Goal: Transaction & Acquisition: Purchase product/service

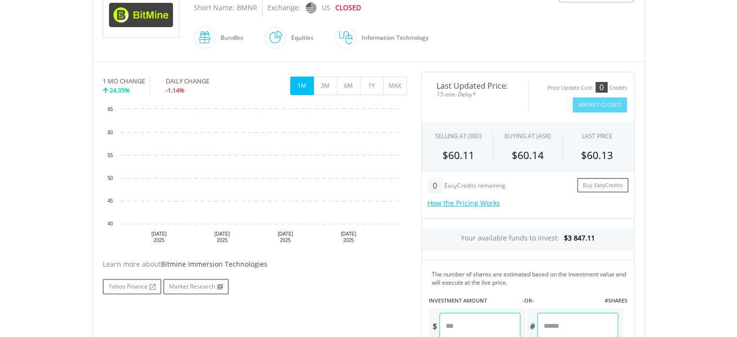
scroll to position [242, 0]
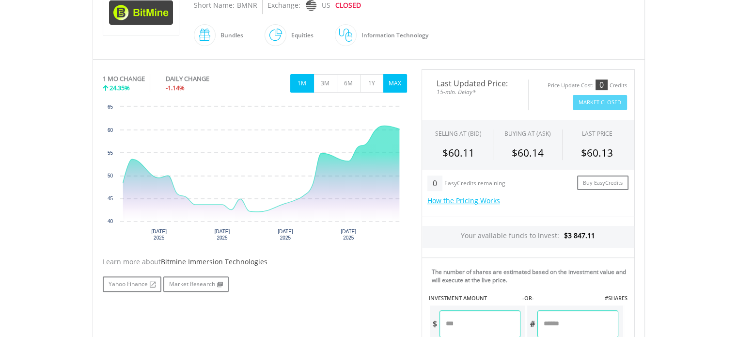
click at [396, 84] on button "MAX" at bounding box center [395, 83] width 24 height 18
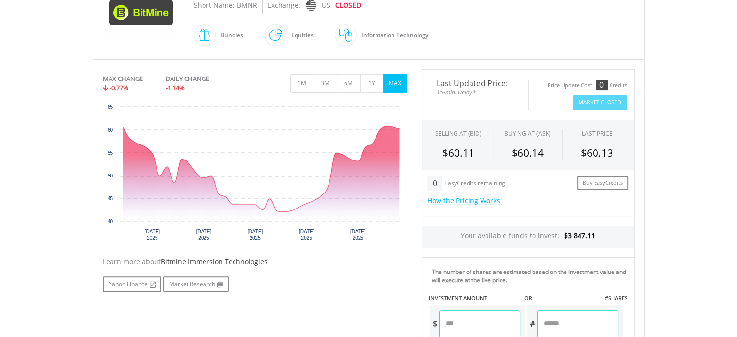
scroll to position [194, 0]
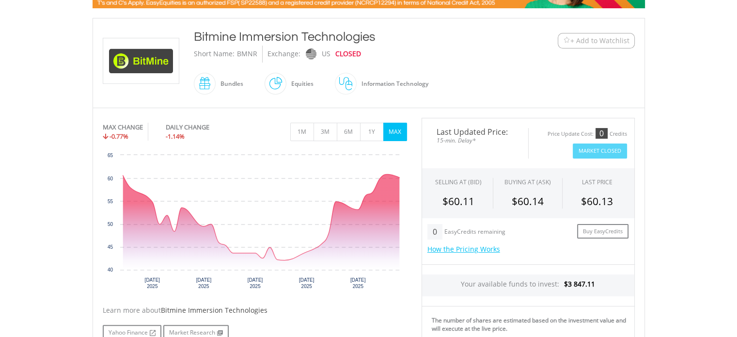
click at [597, 41] on span "+ Add to Watchlist" at bounding box center [599, 41] width 59 height 10
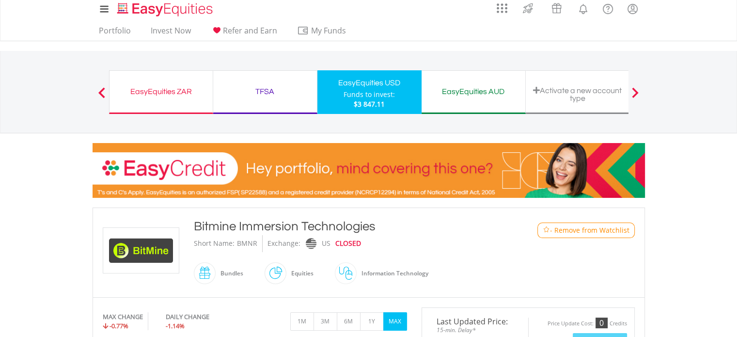
scroll to position [0, 0]
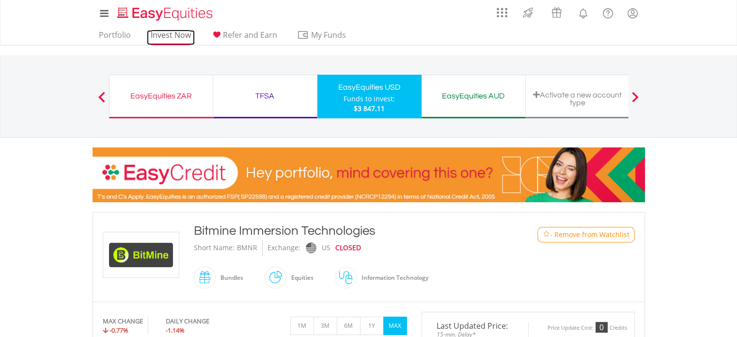
click at [170, 34] on link "Invest Now" at bounding box center [171, 37] width 48 height 15
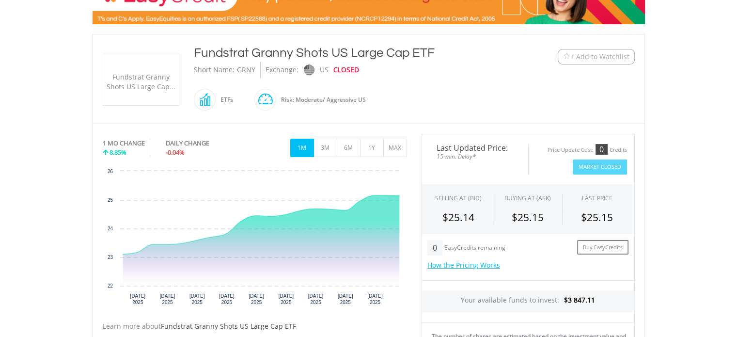
scroll to position [194, 0]
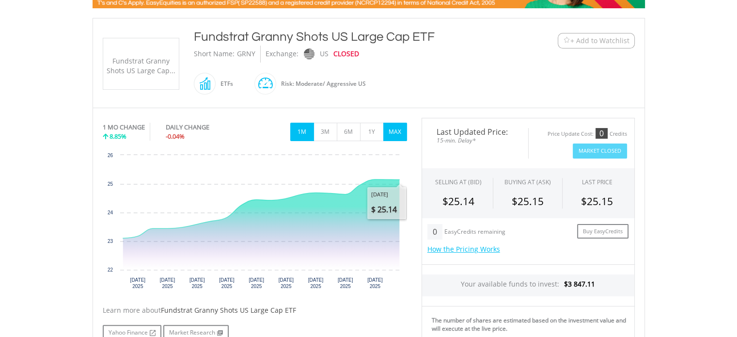
click at [393, 132] on button "MAX" at bounding box center [395, 132] width 24 height 18
click at [587, 38] on span "+ Add to Watchlist" at bounding box center [599, 41] width 59 height 10
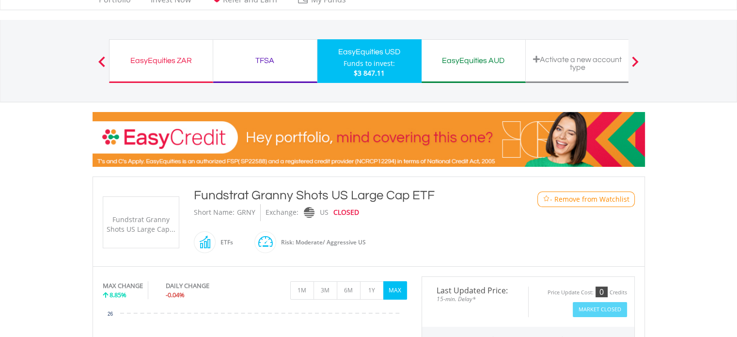
scroll to position [0, 0]
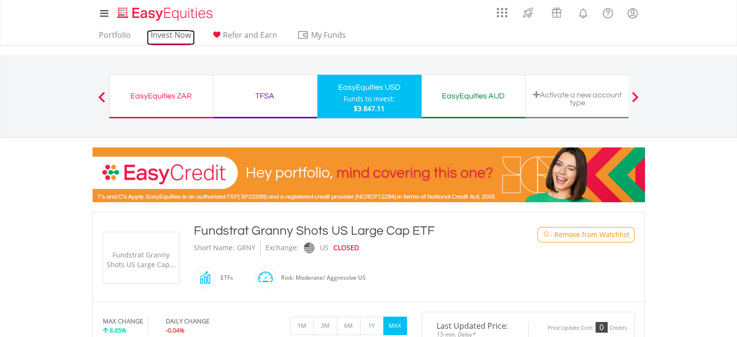
click at [165, 34] on link "Invest Now" at bounding box center [171, 37] width 48 height 15
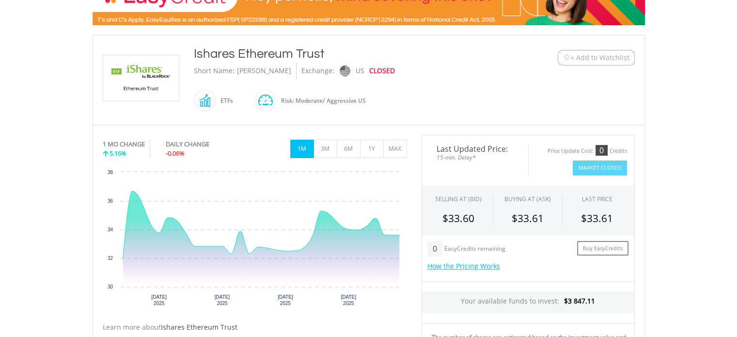
scroll to position [194, 0]
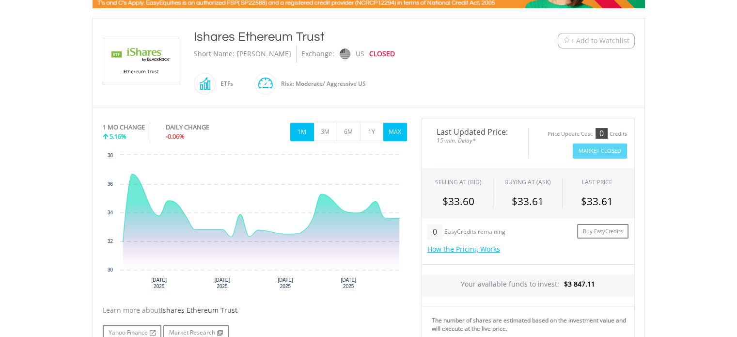
click at [397, 127] on button "MAX" at bounding box center [395, 132] width 24 height 18
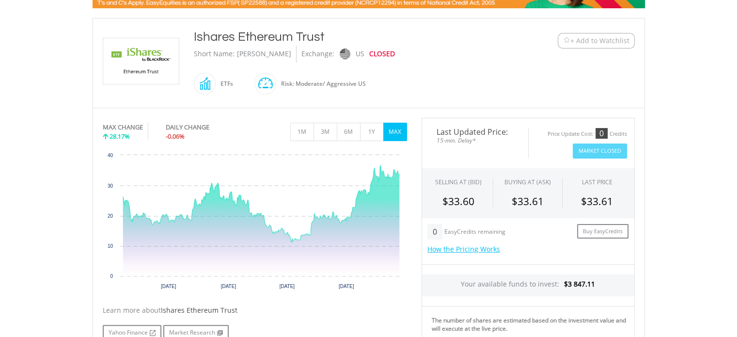
click at [593, 40] on span "+ Add to Watchlist" at bounding box center [599, 41] width 59 height 10
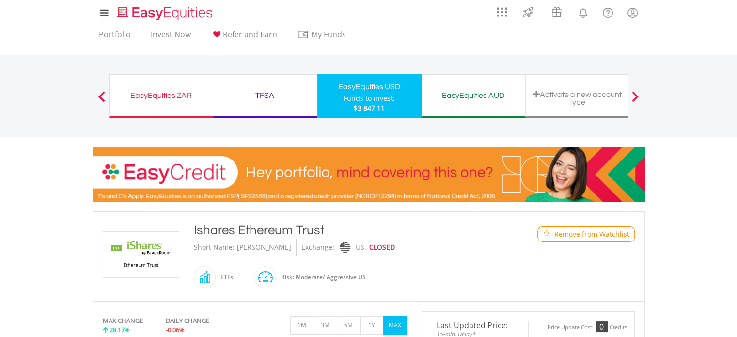
scroll to position [0, 0]
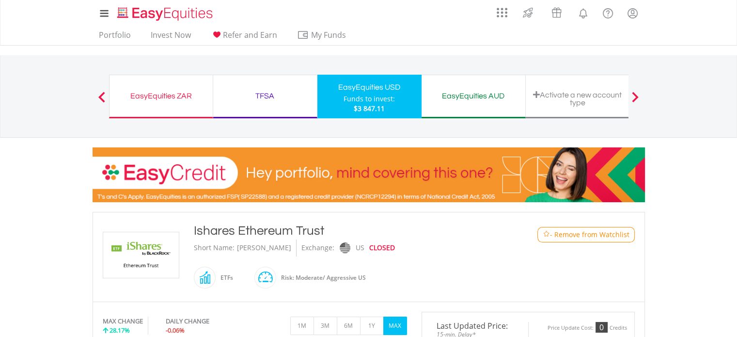
click at [158, 93] on div "EasyEquities ZAR" at bounding box center [161, 96] width 92 height 14
click at [164, 34] on link "Invest Now" at bounding box center [171, 37] width 48 height 15
